Goal: Task Accomplishment & Management: Manage account settings

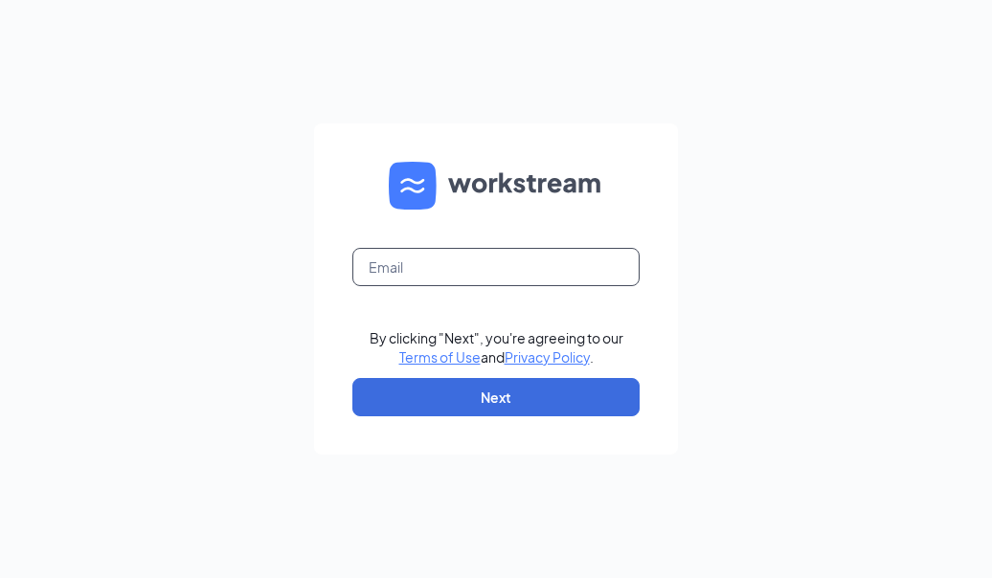
click at [495, 265] on input "text" at bounding box center [495, 267] width 287 height 38
type input "[EMAIL_ADDRESS][DOMAIN_NAME]"
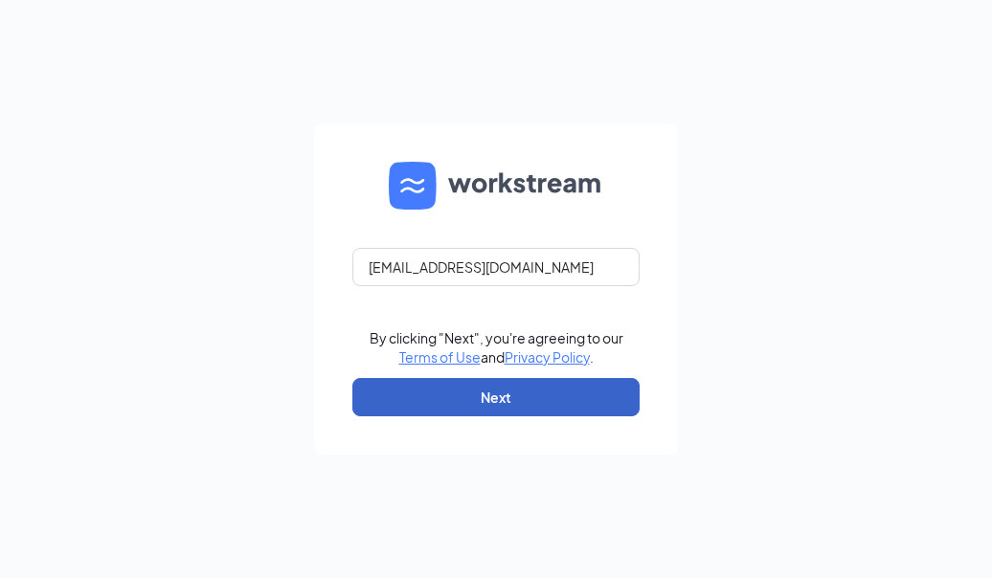
click at [532, 400] on button "Next" at bounding box center [495, 397] width 287 height 38
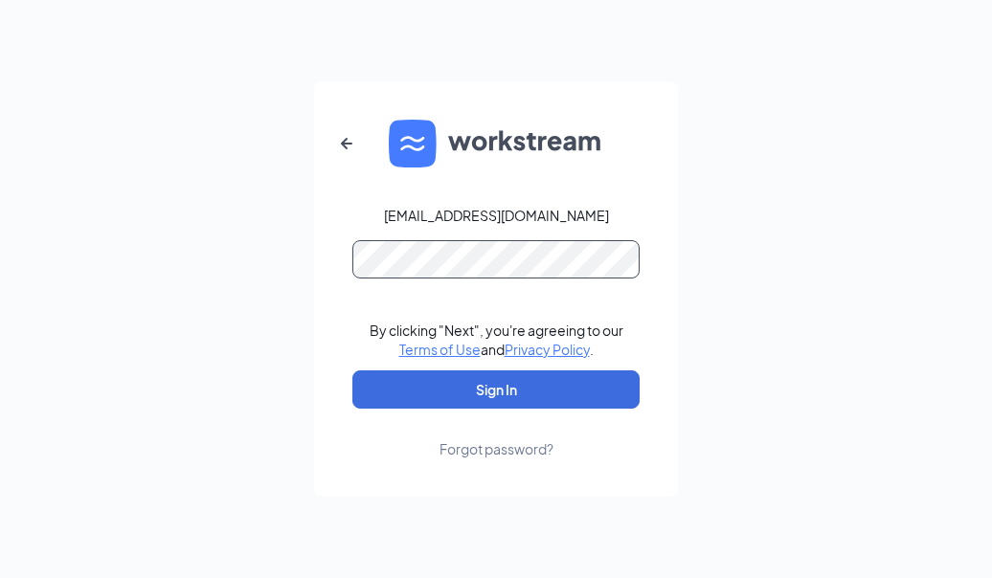
click at [352, 371] on button "Sign In" at bounding box center [495, 390] width 287 height 38
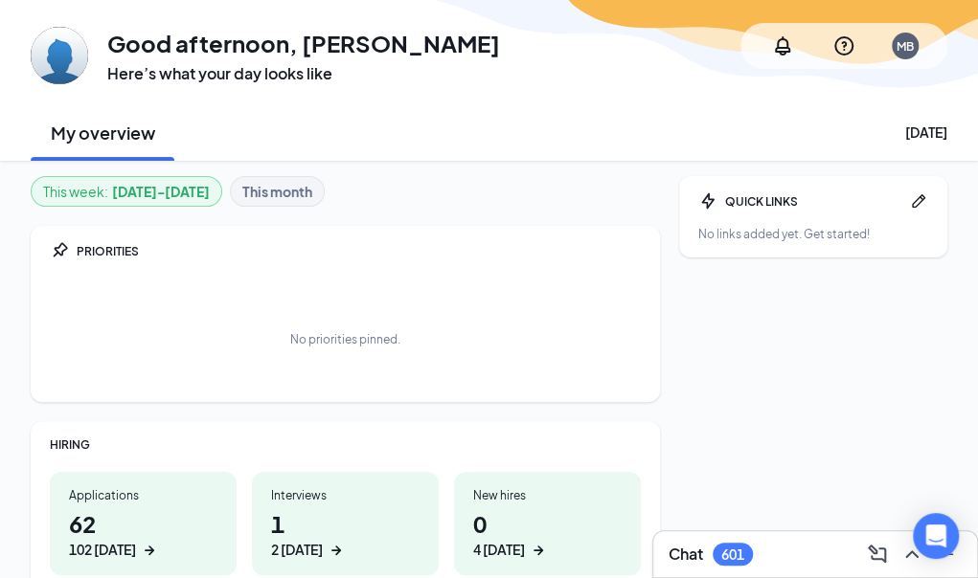
click at [877, 554] on div "QUICK LINKS No links added yet. Get started!" at bounding box center [813, 514] width 268 height 676
